Goal: Complete application form

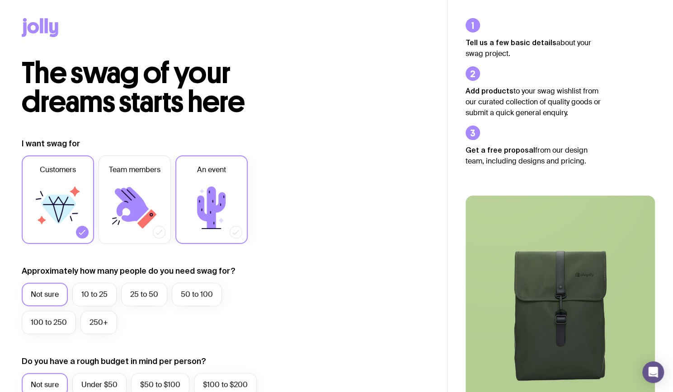
click at [221, 220] on icon at bounding box center [221, 220] width 5 height 5
click at [0, 0] on input "An event" at bounding box center [0, 0] width 0 height 0
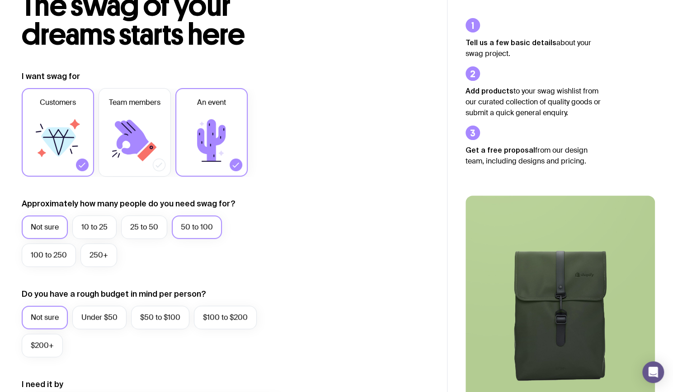
scroll to position [68, 0]
click at [104, 223] on label "10 to 25" at bounding box center [94, 227] width 44 height 24
click at [0, 0] on input "10 to 25" at bounding box center [0, 0] width 0 height 0
click at [211, 317] on label "$100 to $200" at bounding box center [225, 318] width 63 height 24
click at [0, 0] on input "$100 to $200" at bounding box center [0, 0] width 0 height 0
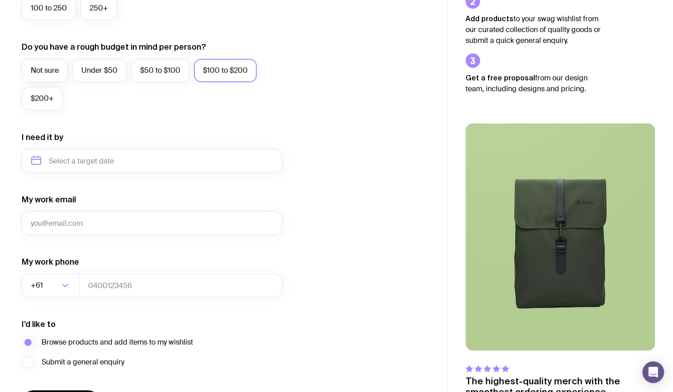
scroll to position [322, 0]
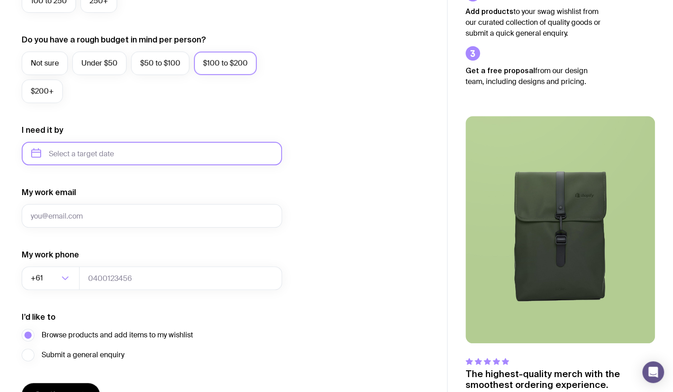
click at [84, 147] on input "text" at bounding box center [152, 154] width 260 height 24
click at [81, 261] on button "Nov" at bounding box center [79, 265] width 33 height 18
type input "[DATE]"
click at [84, 160] on input "[DATE]" at bounding box center [152, 154] width 260 height 24
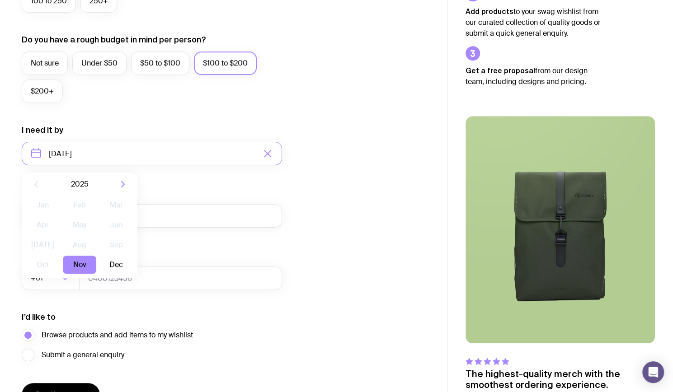
click at [343, 262] on div "I want swag for Customers Team members An event Approximately how many people d…" at bounding box center [224, 111] width 404 height 590
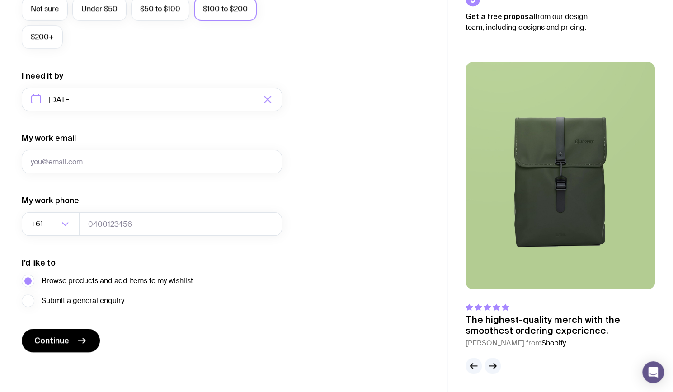
scroll to position [0, 0]
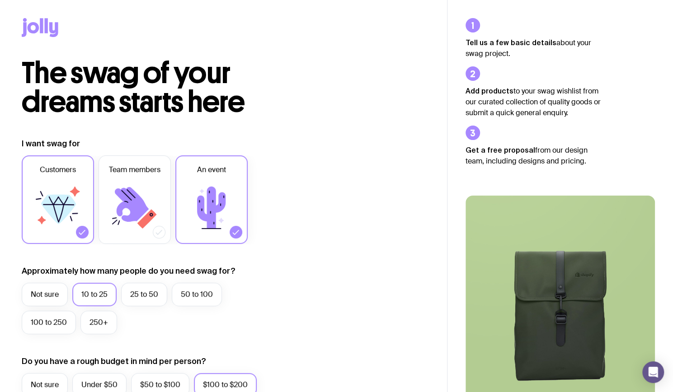
click at [56, 26] on icon at bounding box center [53, 29] width 9 height 15
